Goal: Navigation & Orientation: Find specific page/section

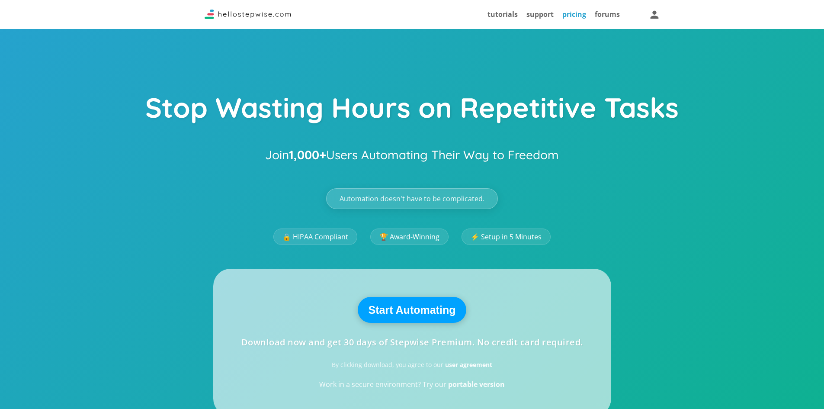
click at [567, 14] on link "pricing" at bounding box center [575, 15] width 24 height 10
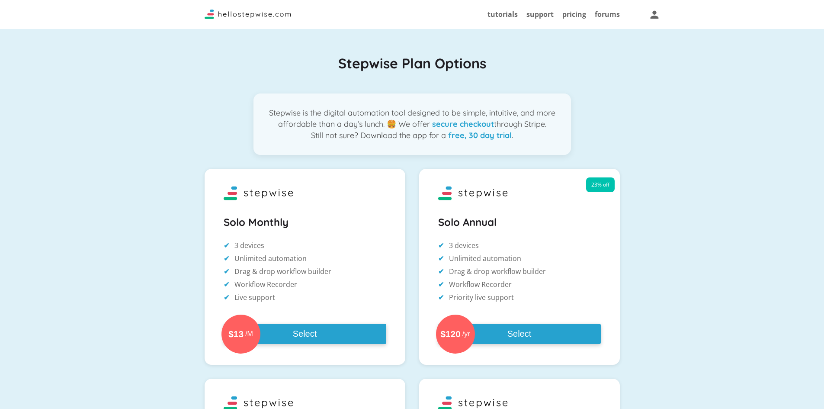
click at [247, 16] on img at bounding box center [248, 15] width 87 height 10
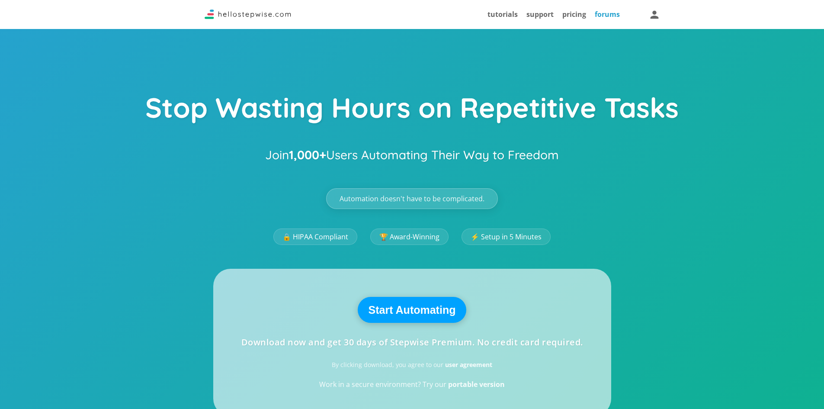
click at [609, 14] on link "forums" at bounding box center [607, 15] width 25 height 10
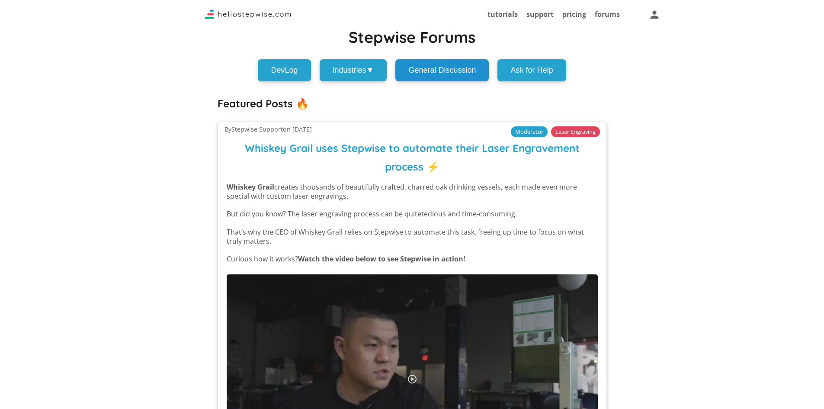
click at [422, 65] on button "General Discussion" at bounding box center [441, 70] width 93 height 22
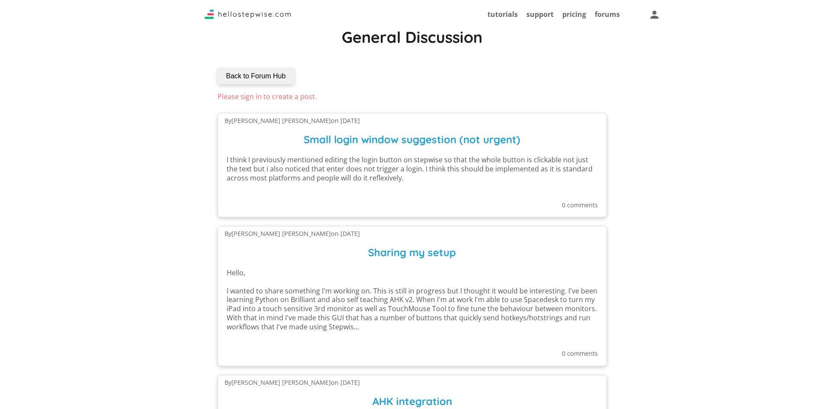
click at [214, 19] on img at bounding box center [248, 15] width 87 height 10
